Goal: Task Accomplishment & Management: Manage account settings

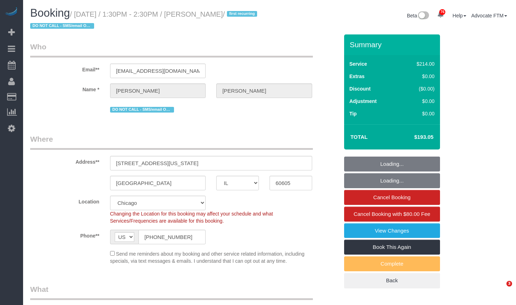
select select "IL"
select select "512"
select select "2"
select select "4"
select select "number:1"
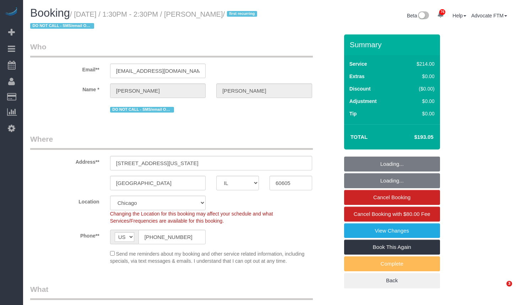
select select "number:58"
select select "number:139"
select select "number:106"
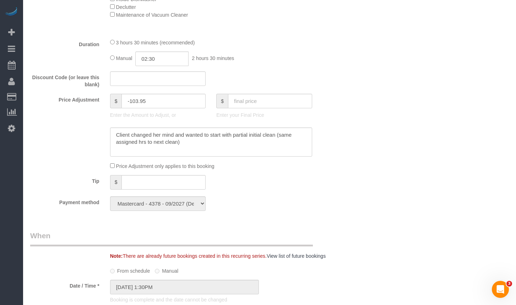
scroll to position [14, 0]
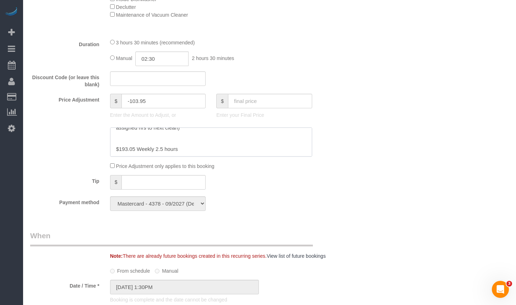
click at [306, 153] on textarea at bounding box center [211, 141] width 202 height 29
click at [260, 151] on textarea at bounding box center [211, 141] width 202 height 29
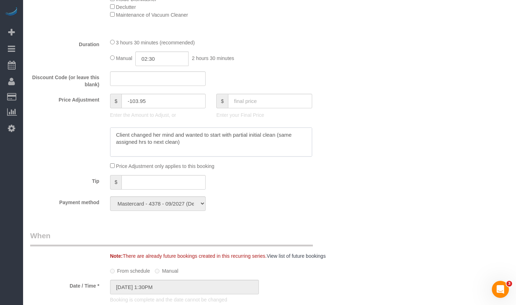
drag, startPoint x: 193, startPoint y: 156, endPoint x: 92, endPoint y: 131, distance: 104.3
click at [92, 131] on sui-booking-price-adjustment "Price Adjustment $ -103.95 Enter the Amount to Adjust, or $ Enter your Final Pr…" at bounding box center [184, 132] width 308 height 76
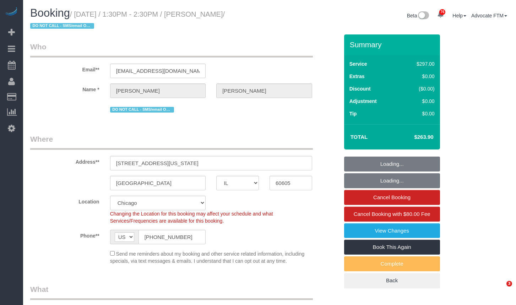
select select "IL"
select select "513"
select select "2"
select select "4"
select select "number:1"
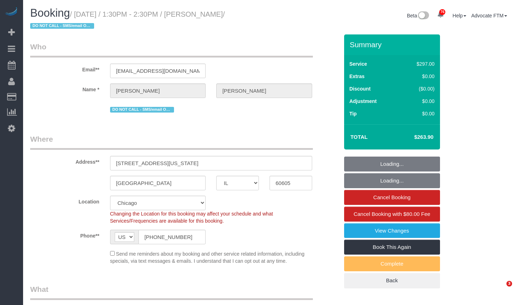
select select "number:58"
select select "number:139"
select select "number:106"
select select "IL"
select select "number:1"
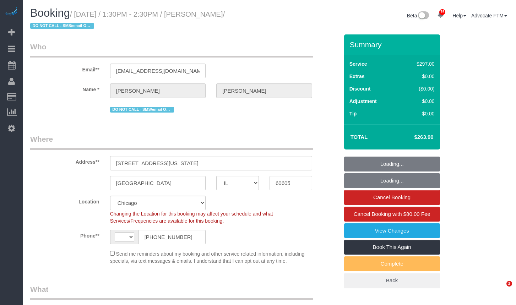
select select "number:58"
select select "number:139"
select select "number:106"
select select "string:[GEOGRAPHIC_DATA]"
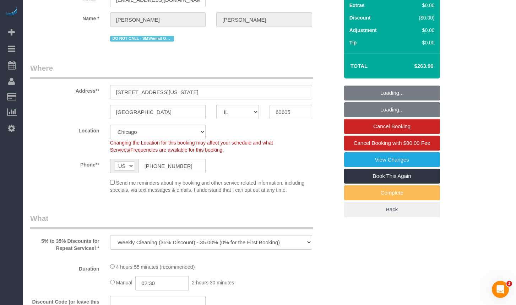
scroll to position [106, 0]
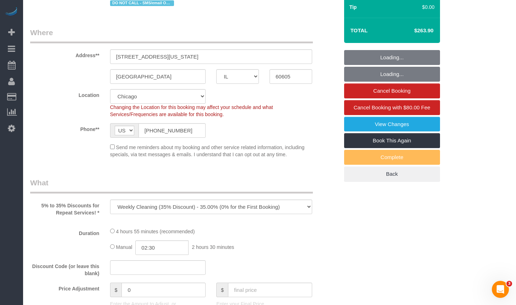
select select "object:1291"
select select "513"
select select "2"
select select "4"
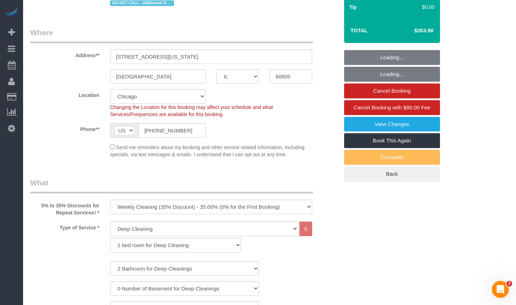
select select "2"
select select "4"
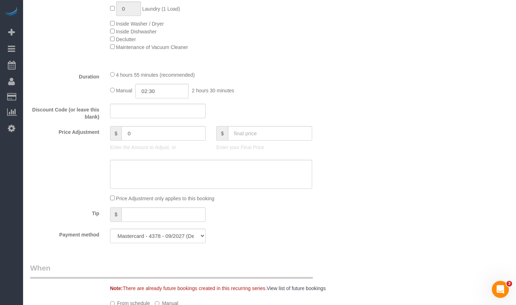
scroll to position [568, 0]
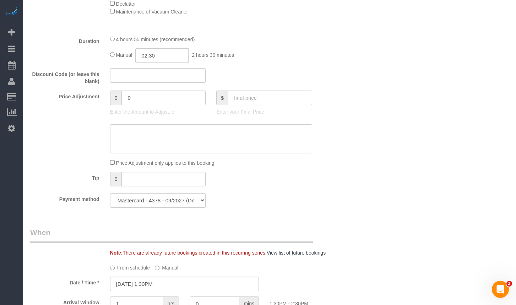
click at [255, 97] on input "text" at bounding box center [270, 97] width 84 height 15
paste input "193.05"
type input "193.05"
click at [413, 110] on div "Who Email** antoserranob@hotmail.com Name * Antonia Serrano DO NOT CALL - SMS/e…" at bounding box center [269, 247] width 478 height 1561
click at [266, 139] on textarea at bounding box center [211, 138] width 202 height 29
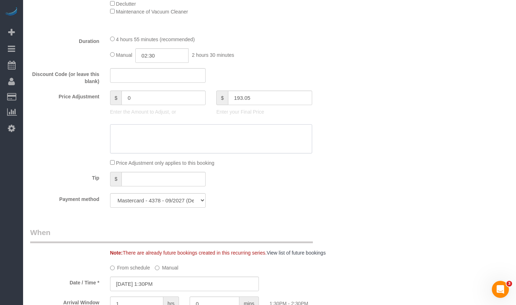
type input "-70.85"
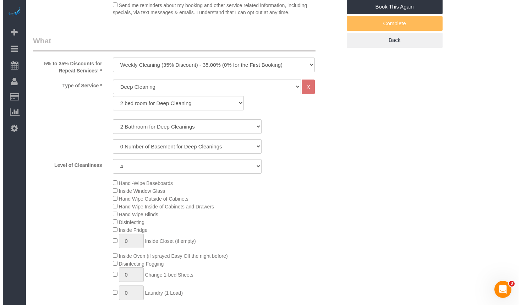
scroll to position [35, 0]
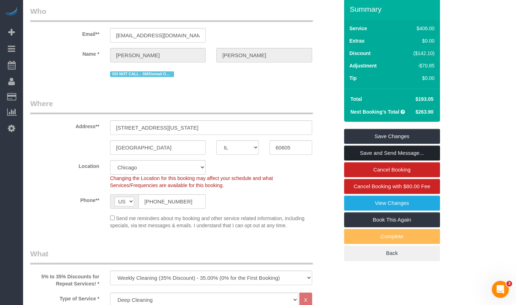
click at [362, 151] on link "Save and Send Message..." at bounding box center [392, 152] width 96 height 15
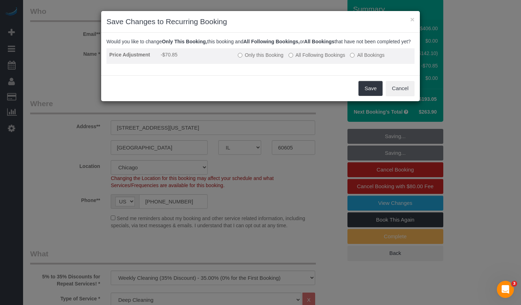
click at [360, 59] on label "All Bookings" at bounding box center [367, 54] width 34 height 7
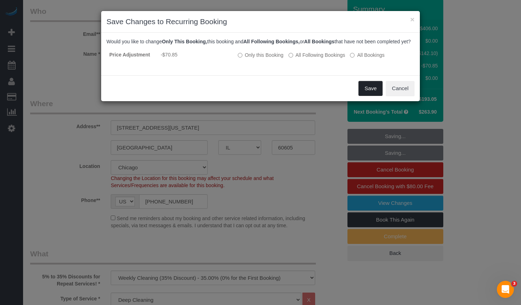
click at [366, 96] on button "Save" at bounding box center [370, 88] width 24 height 15
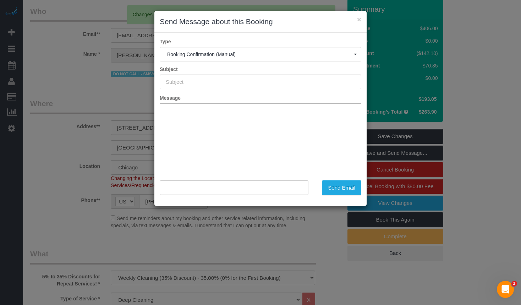
type input "Your Booking With Fresh Tech Maid, Confirmed!"
type input ""Antonia Serrano" <antoserranob@hotmail.com>"
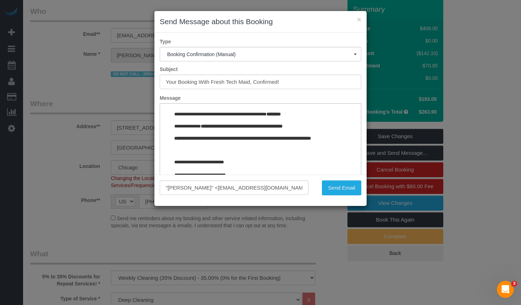
scroll to position [803, 0]
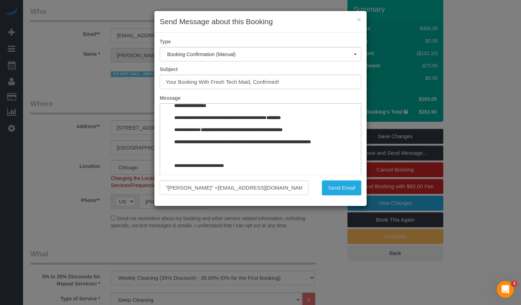
drag, startPoint x: 351, startPoint y: 118, endPoint x: 511, endPoint y: 301, distance: 242.7
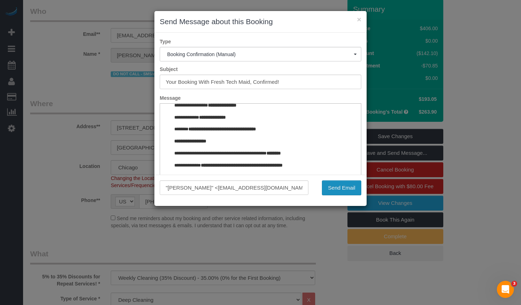
click at [343, 187] on button "Send Email" at bounding box center [341, 187] width 39 height 15
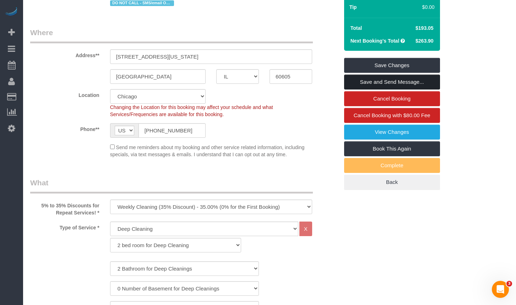
scroll to position [167, 0]
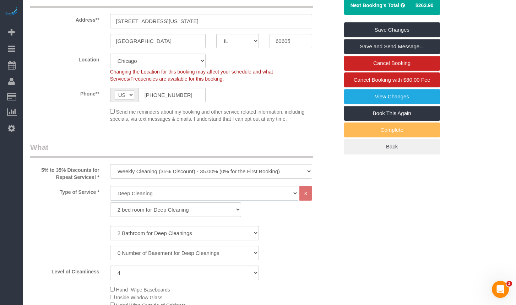
click at [276, 193] on select "General Cleaning Deep Cleaning Move-in / Move-out Cleaning COUNTS Cleaning" at bounding box center [204, 193] width 188 height 15
select select "512"
click at [110, 186] on select "General Cleaning Deep Cleaning Move-in / Move-out Cleaning COUNTS Cleaning" at bounding box center [204, 193] width 188 height 15
select select "286"
select select "4"
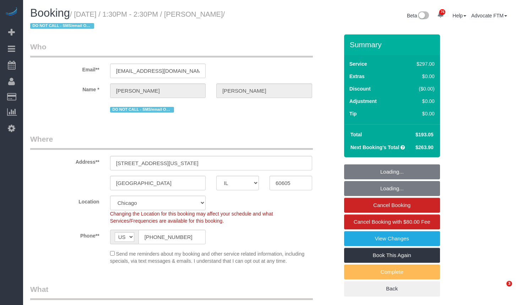
select select "IL"
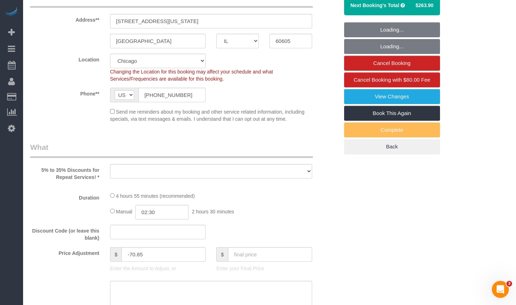
select select "513"
select select "2"
select select "4"
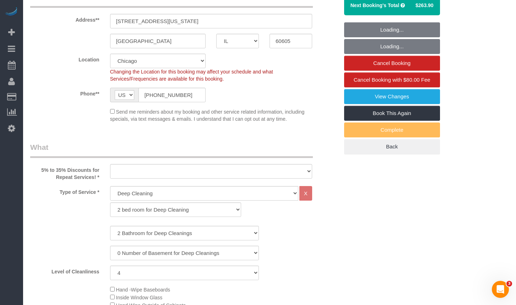
scroll to position [284, 0]
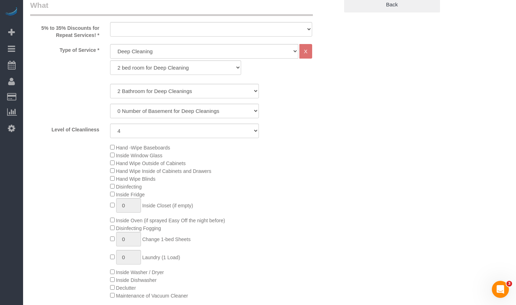
select select "object:969"
select select "number:1"
select select "number:58"
select select "number:139"
select select "number:106"
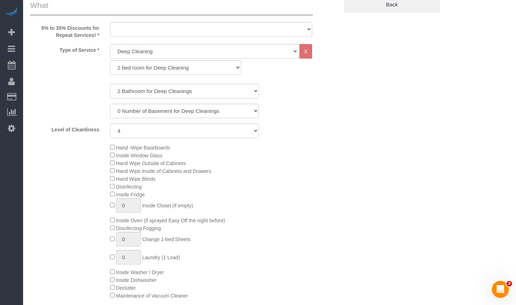
select select "2"
select select "4"
select select "object:1365"
click at [165, 53] on select "General Cleaning Deep Cleaning Move-in / Move-out Cleaning COUNTS Cleaning" at bounding box center [204, 51] width 188 height 15
select select "512"
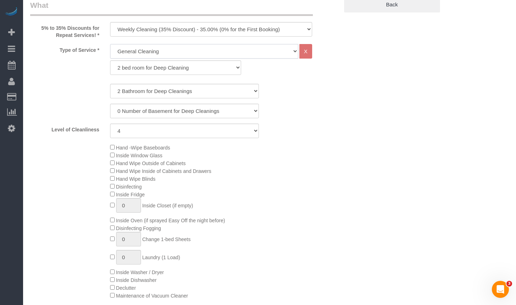
click at [110, 44] on select "General Cleaning Deep Cleaning Move-in / Move-out Cleaning COUNTS Cleaning" at bounding box center [204, 51] width 188 height 15
select select "286"
select select "4"
click at [150, 67] on select "1 bed room for General Cleaning 2 bed room for General Cleaning 3 bed room for …" at bounding box center [175, 67] width 131 height 15
select select "287"
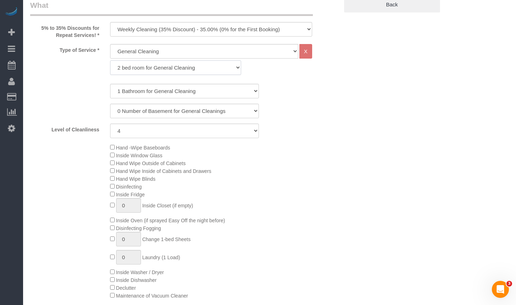
click at [110, 60] on select "1 bed room for General Cleaning 2 bed room for General Cleaning 3 bed room for …" at bounding box center [175, 67] width 131 height 15
select select "4"
click at [149, 84] on select "1 Bathroom for General Cleaning 2 Bathroom for General Cleanings 3 Bathroom for…" at bounding box center [184, 91] width 149 height 15
select select "2"
click at [110, 84] on select "1 Bathroom for General Cleaning 2 Bathroom for General Cleanings 3 Bathroom for…" at bounding box center [184, 91] width 149 height 15
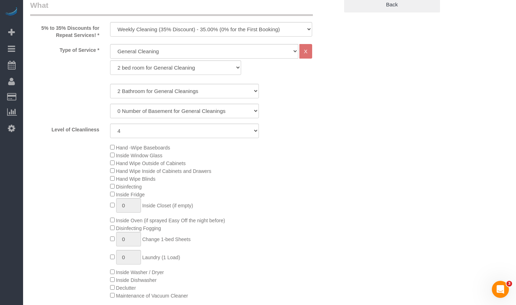
click at [338, 131] on div "Level of Cleanliness 1 (Very Clean) 2 3 4 5 (Average Condition) 6 7 8 9 10 (Ext…" at bounding box center [184, 130] width 319 height 15
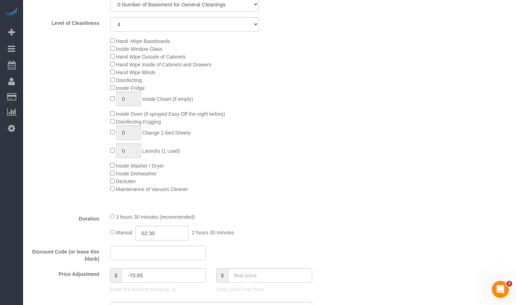
scroll to position [639, 0]
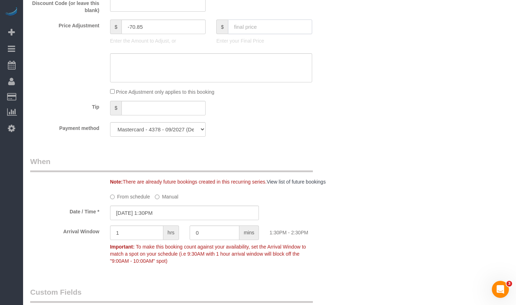
click at [246, 25] on input "text" at bounding box center [270, 27] width 84 height 15
paste input "193.05"
type input "193.05"
click at [407, 92] on div "Who Email** antoserranob@hotmail.com Name * Antonia Serrano DO NOT CALL - SMS/e…" at bounding box center [269, 176] width 478 height 1561
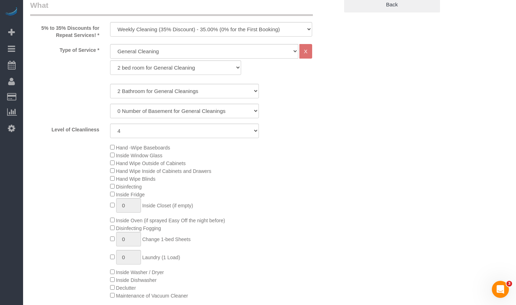
scroll to position [35, 0]
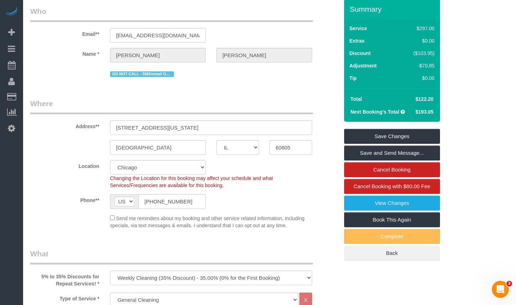
type input "0"
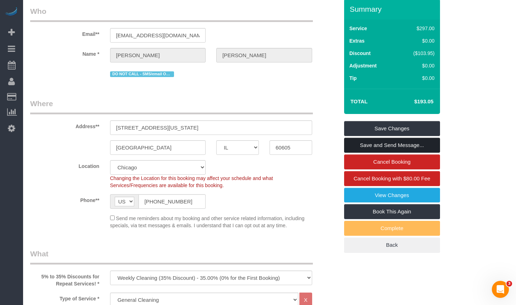
click at [380, 141] on link "Save and Send Message..." at bounding box center [392, 145] width 96 height 15
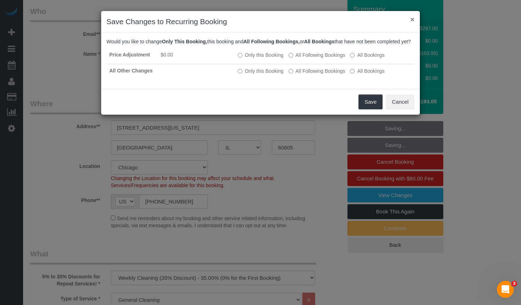
click at [412, 21] on button "×" at bounding box center [412, 19] width 4 height 7
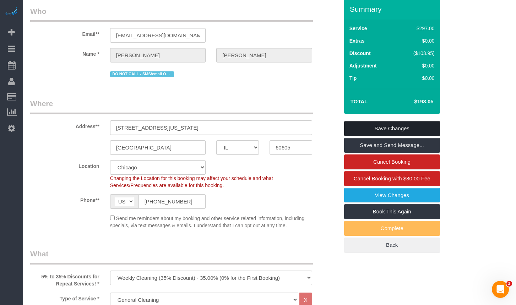
click at [402, 130] on link "Save Changes" at bounding box center [392, 128] width 96 height 15
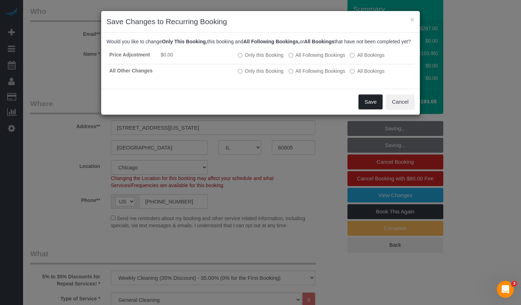
click at [369, 105] on button "Save" at bounding box center [370, 101] width 24 height 15
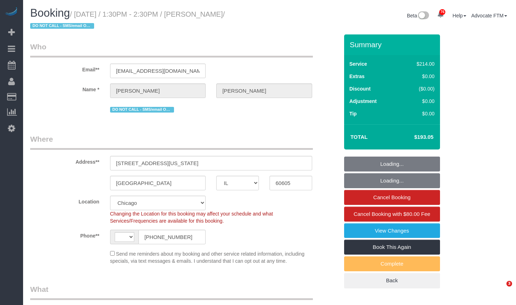
select select "IL"
select select "number:1"
select select "number:58"
select select "number:139"
select select "number:106"
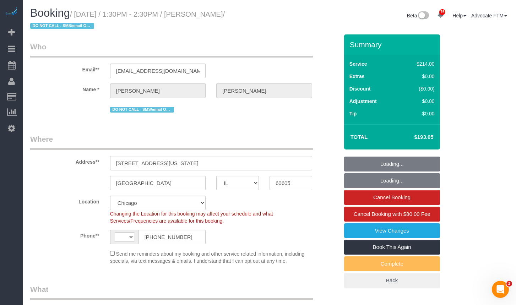
select select "string:[GEOGRAPHIC_DATA]"
select select "object:1045"
select select "512"
select select "2"
select select "4"
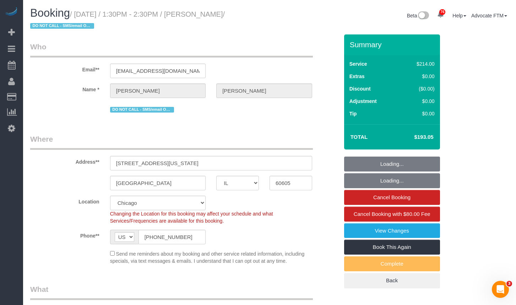
select select "object:1291"
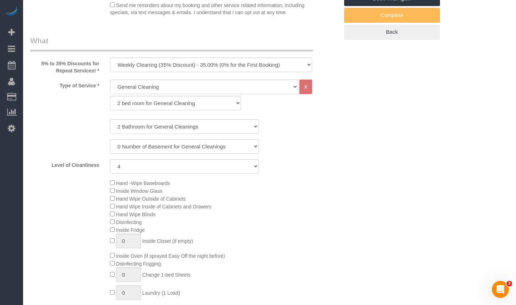
select select "2"
select select "4"
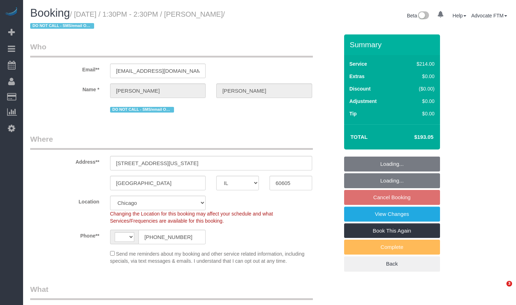
select select "IL"
select select "number:1"
select select "number:58"
select select "number:139"
select select "number:106"
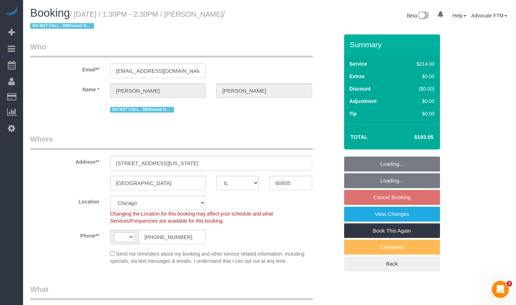
select select "object:865"
select select "string:[GEOGRAPHIC_DATA]"
select select "512"
select select "2"
select select "4"
